Goal: Transaction & Acquisition: Purchase product/service

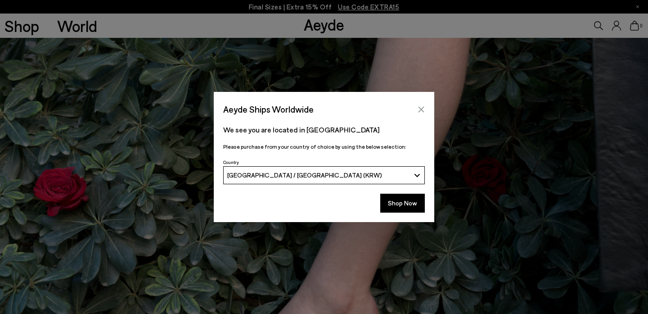
click at [423, 109] on icon "Close" at bounding box center [421, 109] width 7 height 7
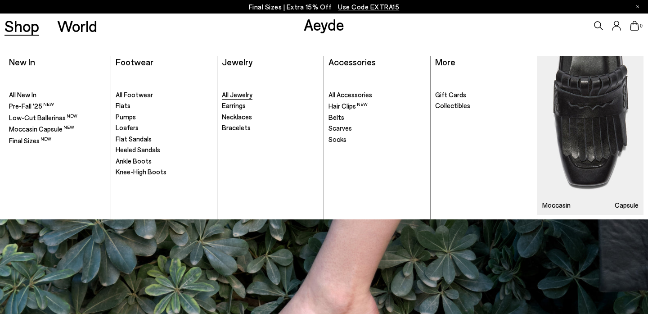
click at [255, 96] on link "All Jewelry" at bounding box center [270, 94] width 97 height 9
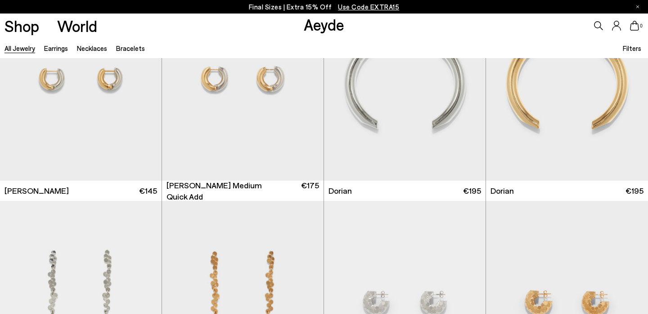
scroll to position [1296, 0]
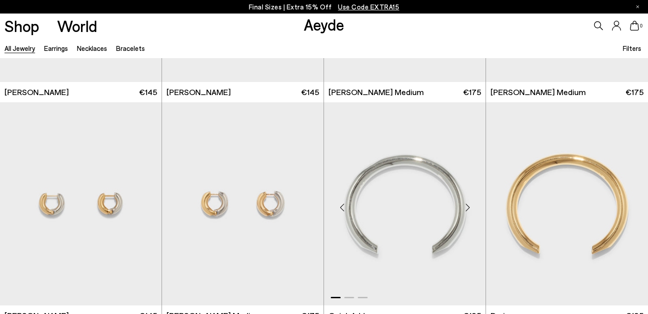
click at [406, 184] on img "1 / 3" at bounding box center [405, 203] width 162 height 203
click at [471, 205] on div "Next slide" at bounding box center [467, 206] width 27 height 27
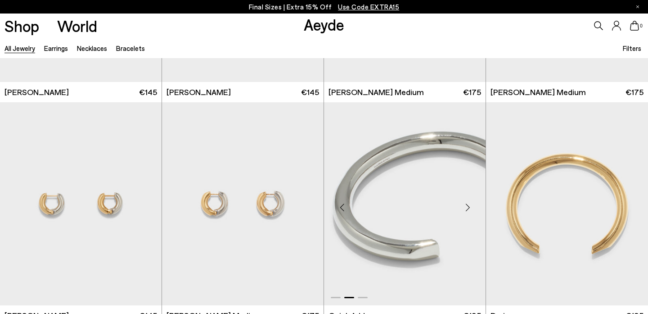
click at [403, 156] on img "2 / 3" at bounding box center [405, 203] width 162 height 203
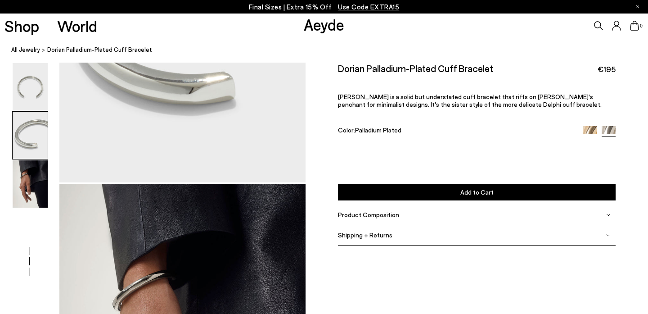
scroll to position [466, 0]
